Goal: Information Seeking & Learning: Learn about a topic

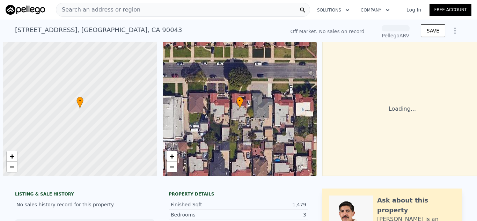
scroll to position [0, 3]
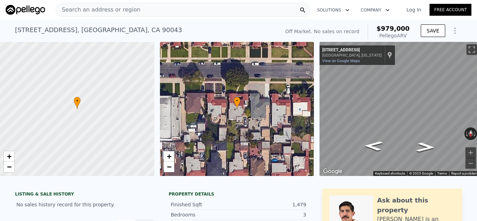
click at [146, 7] on div "Search an address or region" at bounding box center [183, 10] width 254 height 14
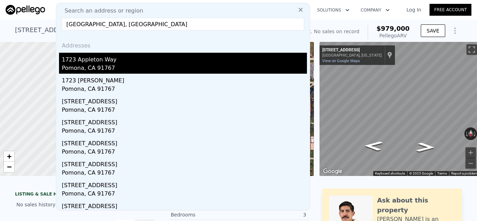
type input "1723 Appleton Way, Pomona, CA"
click at [101, 66] on div "Pomona, CA 91767" at bounding box center [184, 69] width 245 height 10
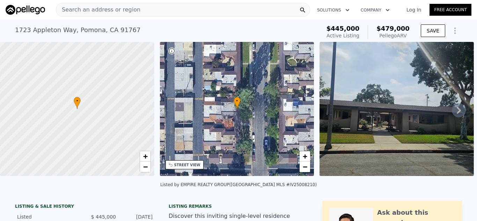
click at [219, 10] on div "Search an address or region" at bounding box center [183, 10] width 254 height 14
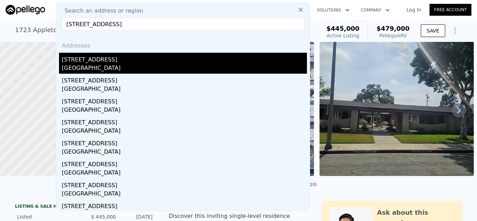
type input "501 S Victoria Ave, Corona, CA"
click at [162, 67] on div "Corona, CA 92879" at bounding box center [184, 69] width 245 height 10
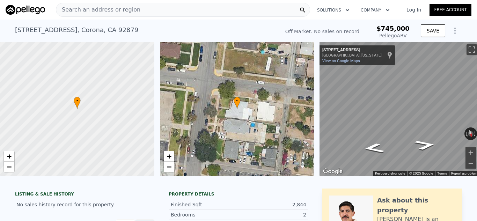
click at [113, 11] on span "Search an address or region" at bounding box center [98, 10] width 84 height 8
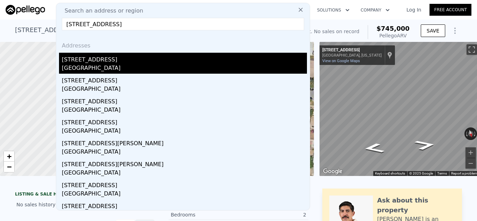
type input "2194 S Sunrise Ln, San Bernardino, CA"
click at [98, 62] on div "[STREET_ADDRESS]" at bounding box center [184, 58] width 245 height 11
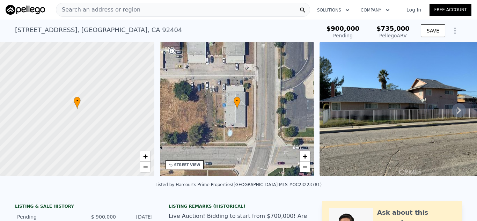
click at [189, 12] on div "Search an address or region" at bounding box center [183, 10] width 254 height 14
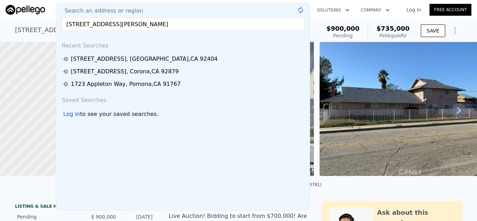
type input "2925 Athel Dr, Hacienda Heights, CA"
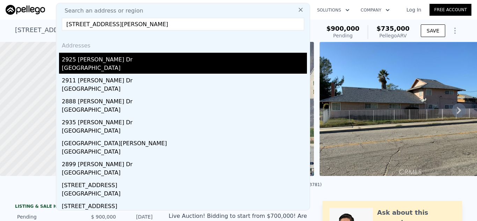
click at [178, 73] on div "Hacienda Heights, CA 91745" at bounding box center [184, 69] width 245 height 10
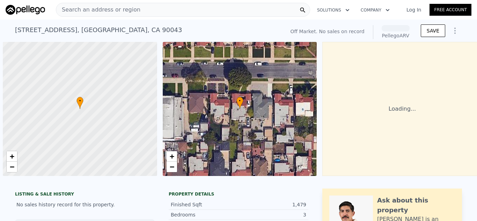
scroll to position [0, 3]
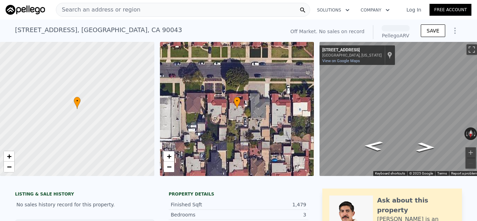
click at [167, 8] on div "Search an address or region" at bounding box center [183, 10] width 254 height 14
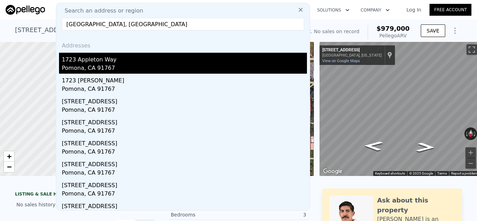
type input "[GEOGRAPHIC_DATA], [GEOGRAPHIC_DATA]"
click at [166, 61] on div "1723 Appleton Way" at bounding box center [184, 58] width 245 height 11
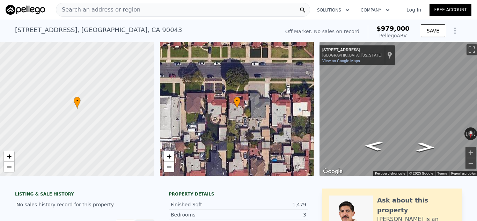
type input "2"
type input "1.5"
type input "2"
type input "1009"
type input "1036"
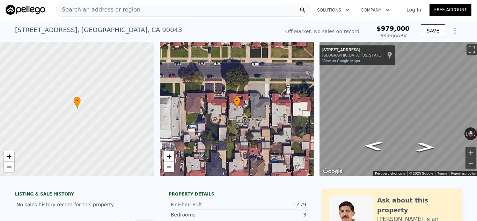
type input "1864.368"
type input "86749.74"
type input "$ 479,000"
type input "4"
type input "-$ 21,197"
